Goal: Obtain resource: Obtain resource

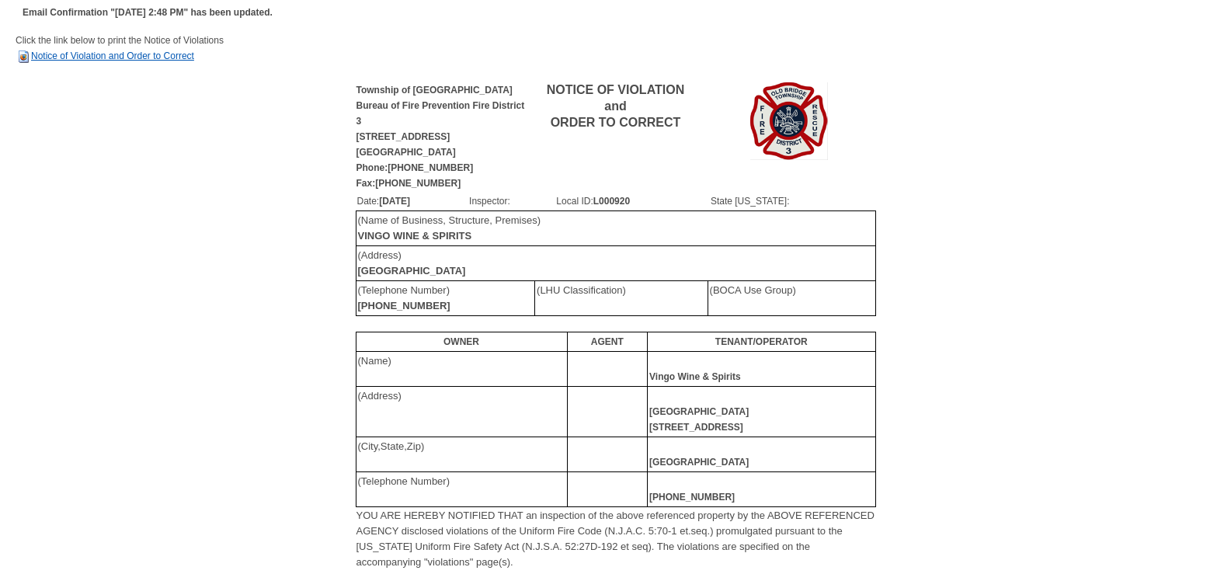
click at [77, 53] on link "Notice of Violation and Order to Correct" at bounding box center [105, 55] width 179 height 11
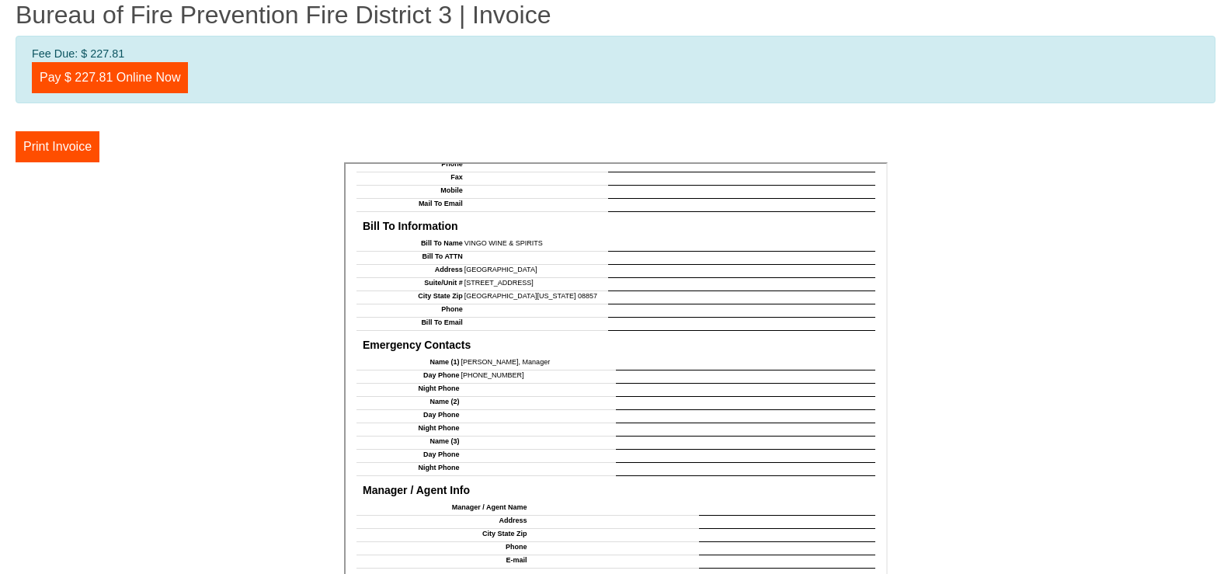
scroll to position [1311, 0]
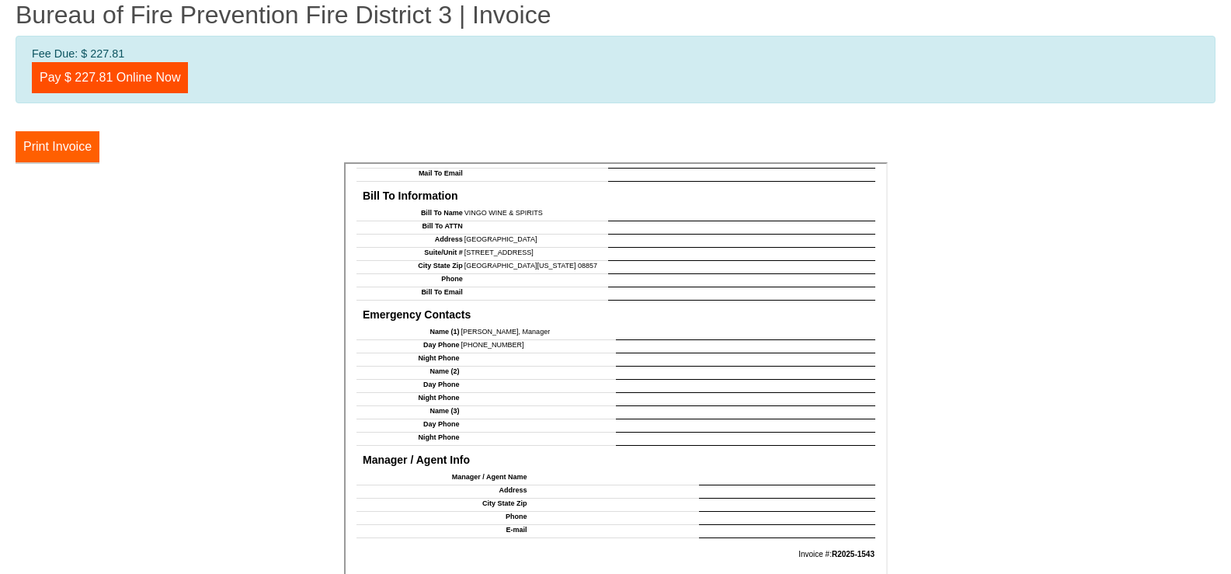
click at [61, 148] on button "Print Invoice" at bounding box center [58, 146] width 84 height 31
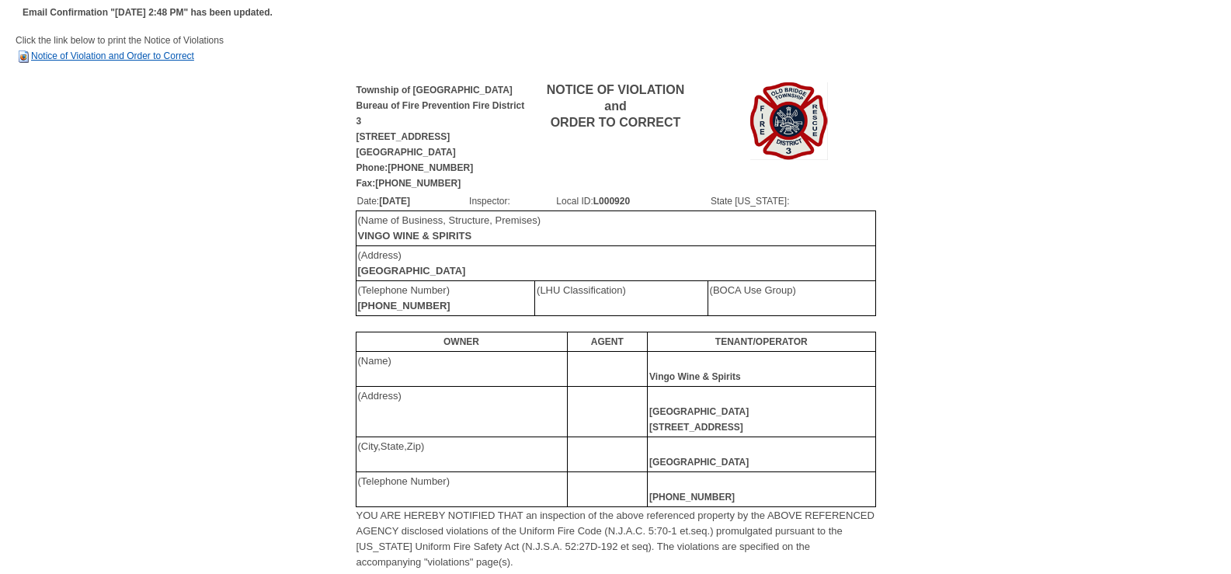
click at [162, 53] on link "Notice of Violation and Order to Correct" at bounding box center [105, 55] width 179 height 11
